Goal: Task Accomplishment & Management: Manage account settings

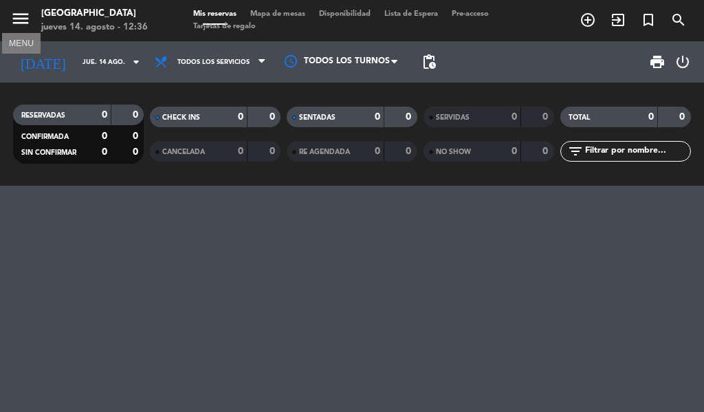
click at [16, 19] on icon "menu" at bounding box center [20, 18] width 21 height 21
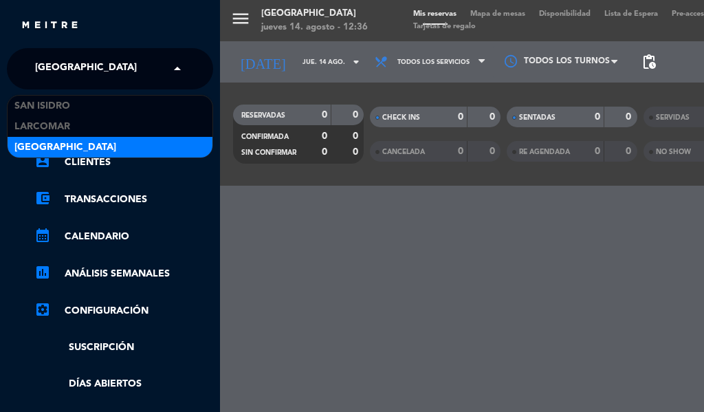
click at [128, 62] on div "× [GEOGRAPHIC_DATA]" at bounding box center [94, 68] width 128 height 29
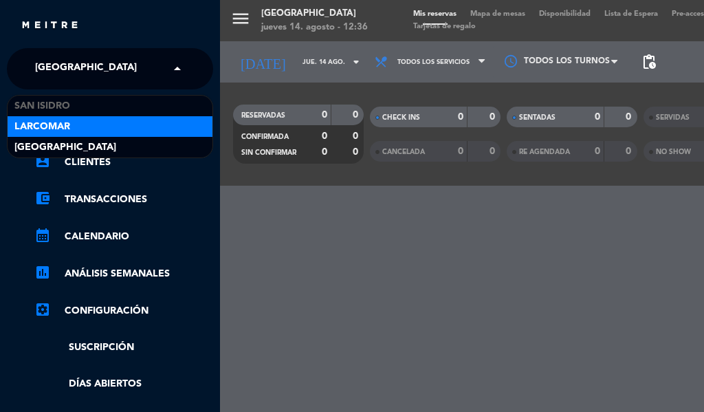
click at [49, 124] on span "Larcomar" at bounding box center [42, 127] width 56 height 16
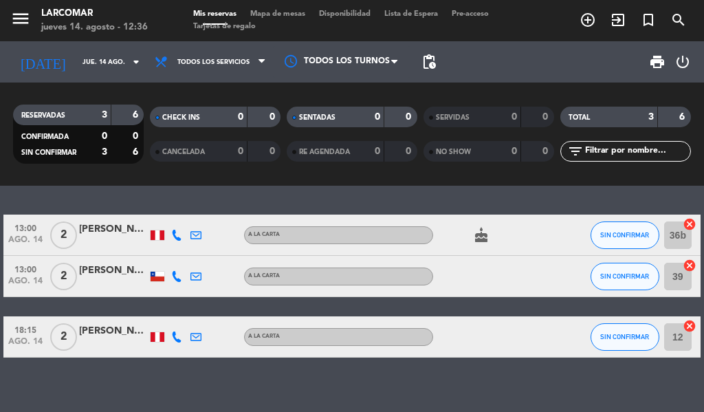
click at [102, 230] on div "[PERSON_NAME]" at bounding box center [113, 229] width 69 height 16
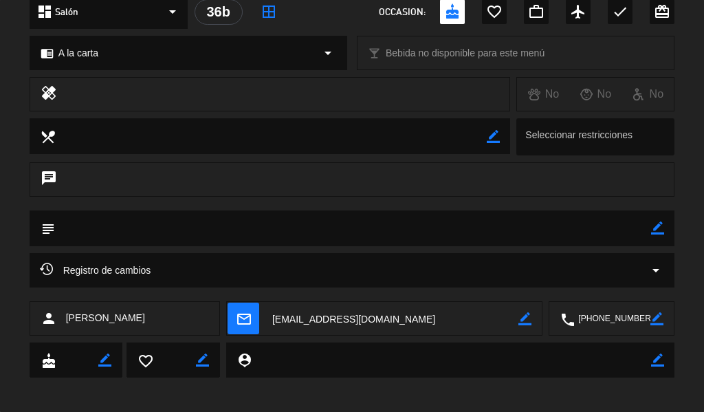
scroll to position [177, 0]
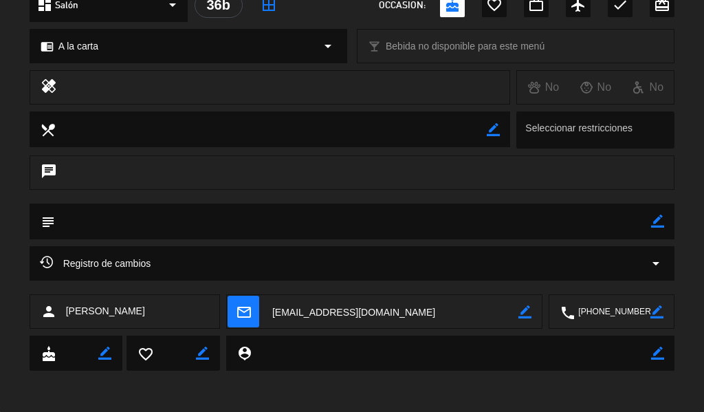
click at [608, 313] on textarea at bounding box center [613, 312] width 76 height 34
drag, startPoint x: 0, startPoint y: 281, endPoint x: 51, endPoint y: 282, distance: 50.9
click at [0, 281] on div "Registro de cambios arrow_drop_down" at bounding box center [352, 270] width 704 height 48
drag, startPoint x: 0, startPoint y: 364, endPoint x: 10, endPoint y: 353, distance: 14.6
click at [0, 364] on div "cake border_color favorite_border border_color person_pin border_color" at bounding box center [352, 356] width 704 height 42
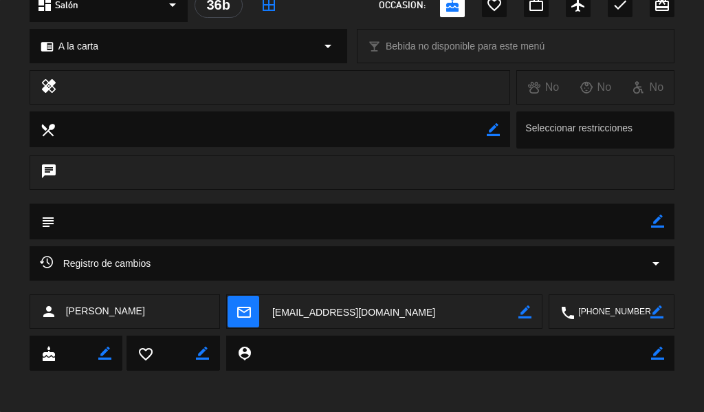
drag, startPoint x: 165, startPoint y: 311, endPoint x: 69, endPoint y: 310, distance: 96.2
click at [69, 310] on div "person [PERSON_NAME]" at bounding box center [125, 311] width 190 height 34
copy span "[PERSON_NAME]"
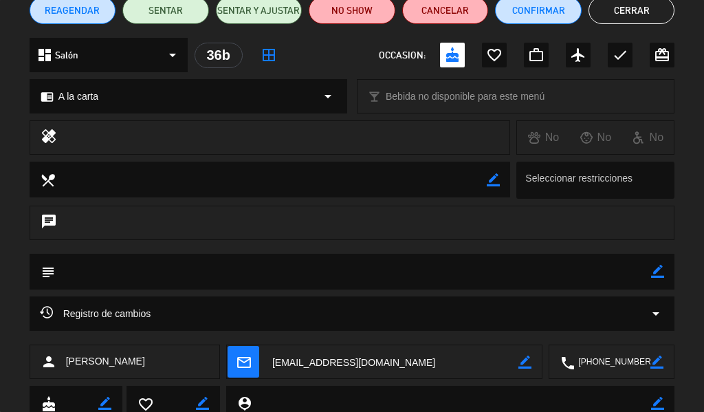
scroll to position [109, 0]
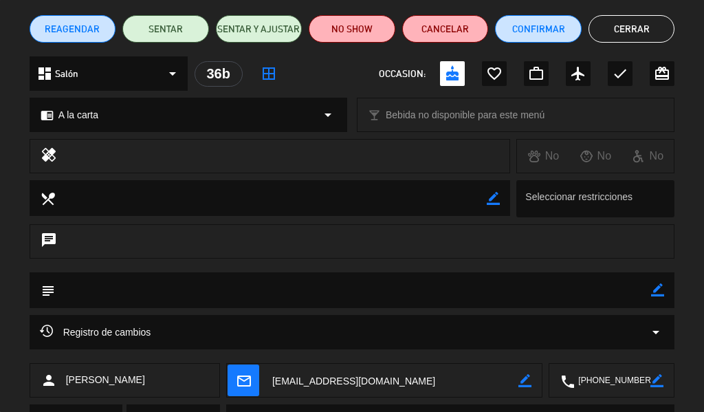
click at [630, 27] on button "Cerrar" at bounding box center [631, 28] width 87 height 27
